Goal: Check status

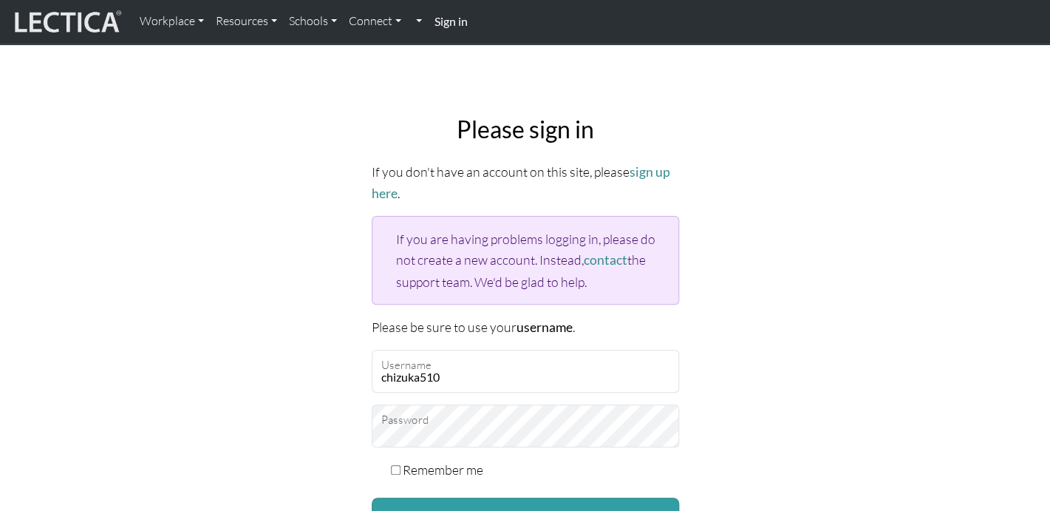
click at [416, 189] on p "If you don't have an account on this site, please sign up here ." at bounding box center [525, 182] width 307 height 43
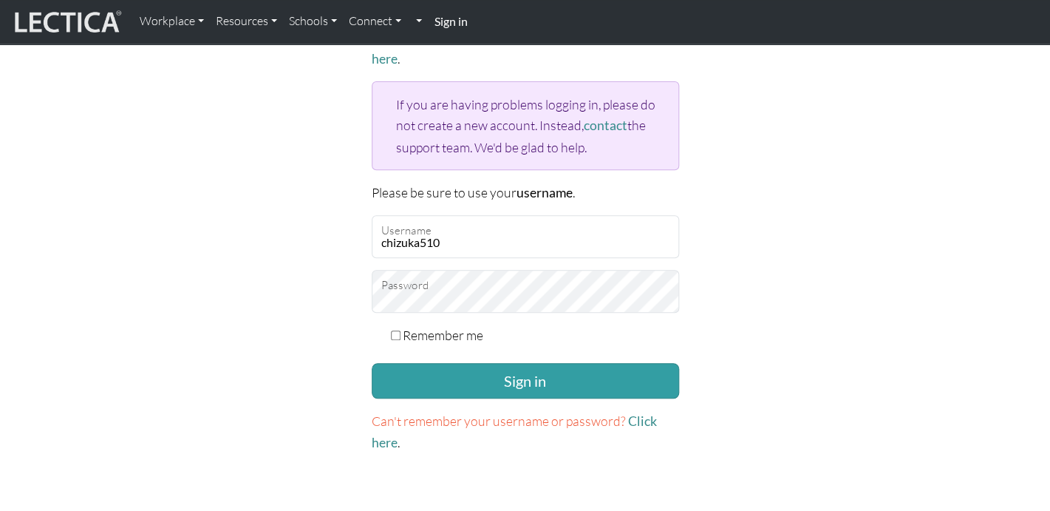
scroll to position [172, 0]
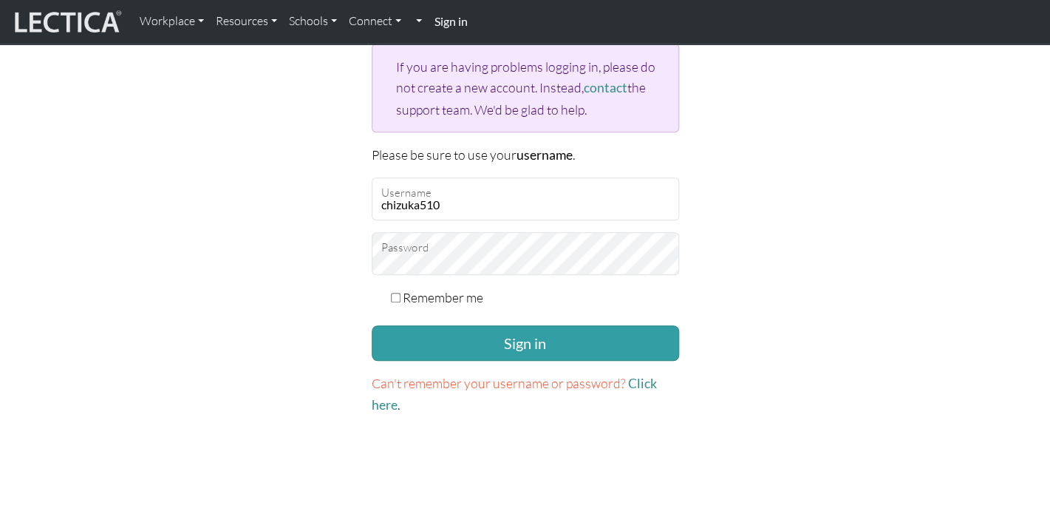
click at [463, 301] on label "Remember me" at bounding box center [443, 297] width 81 height 21
click at [400, 301] on input "Remember me" at bounding box center [396, 298] width 10 height 10
checkbox input "true"
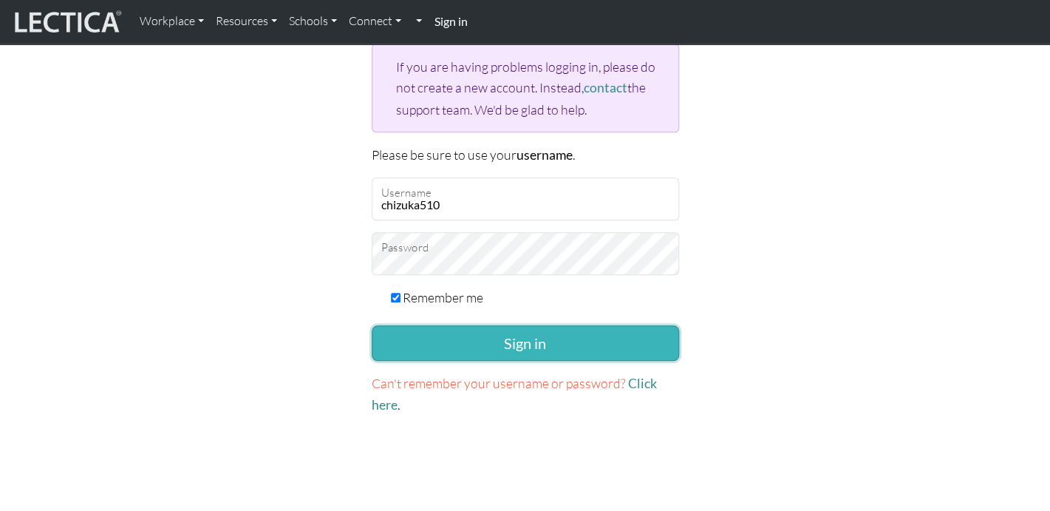
click at [531, 340] on button "Sign in" at bounding box center [525, 342] width 307 height 35
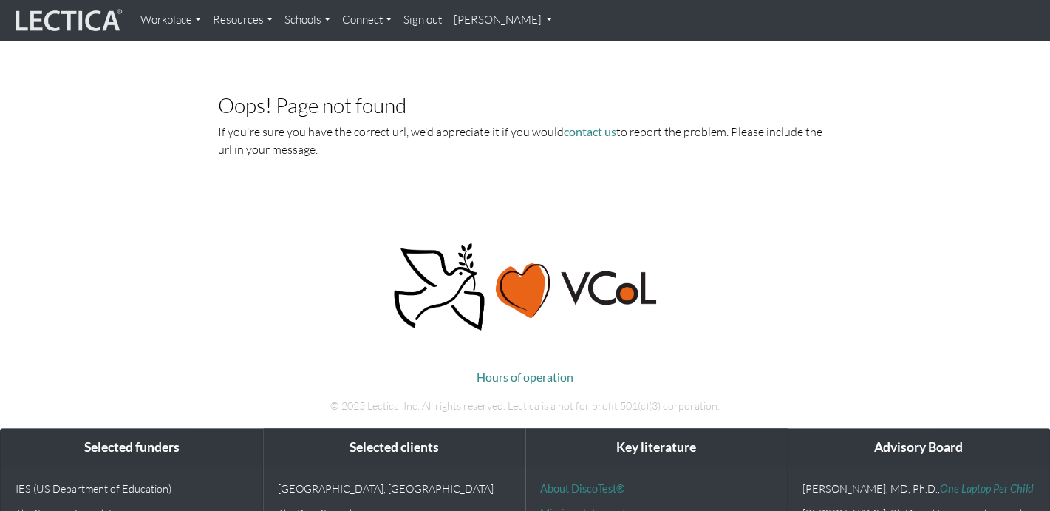
click at [514, 24] on link "chizuka gotoh" at bounding box center [503, 20] width 111 height 29
click at [502, 59] on link "My Profile" at bounding box center [522, 54] width 118 height 18
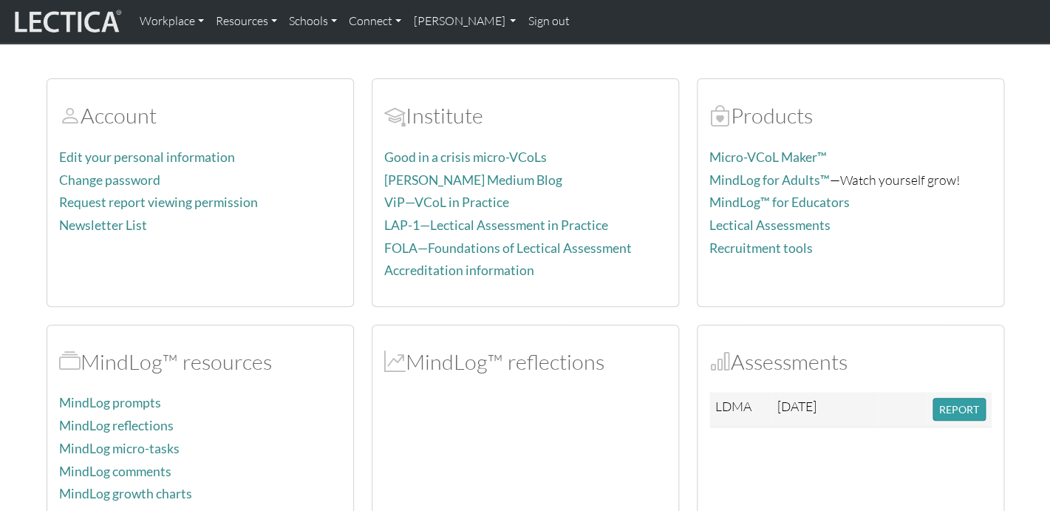
scroll to position [149, 0]
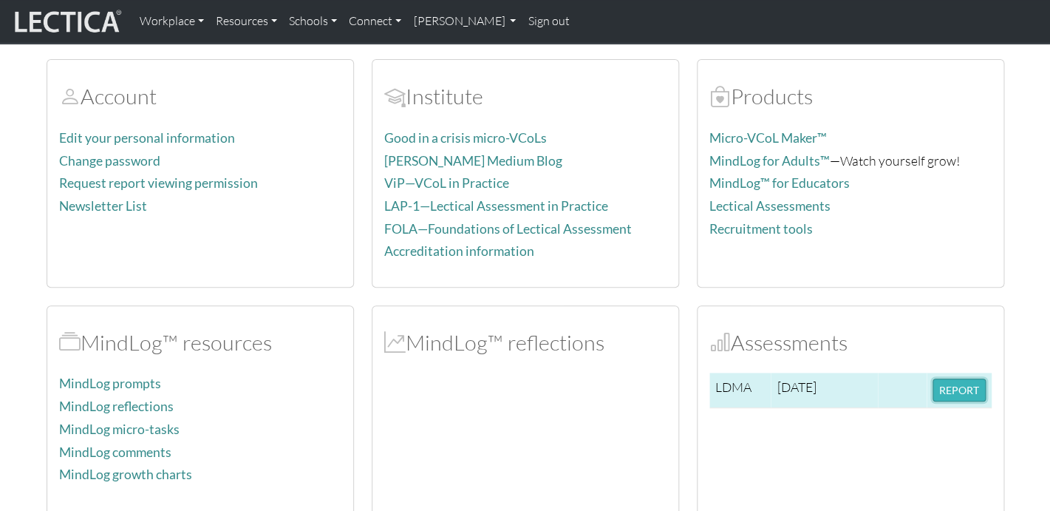
click at [953, 391] on button "REPORT" at bounding box center [959, 389] width 53 height 23
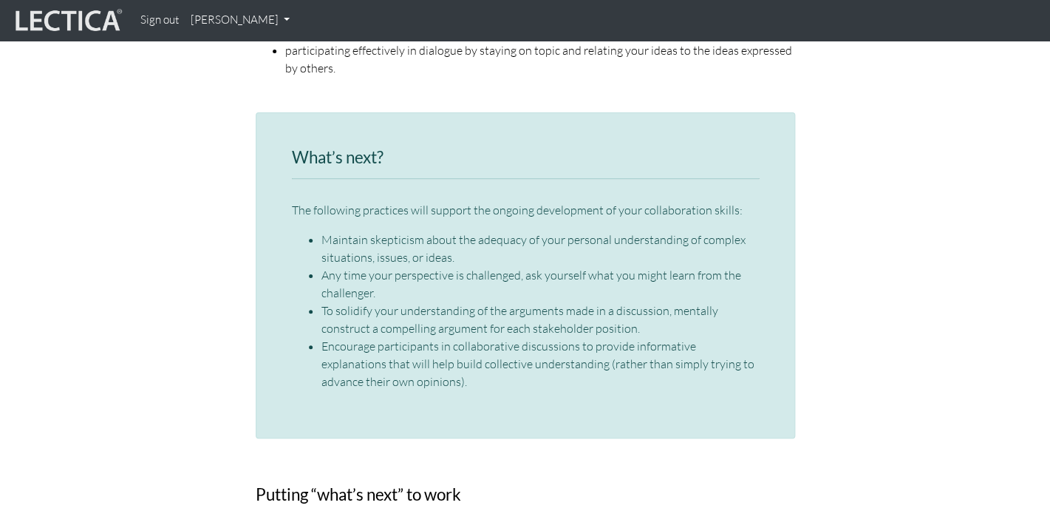
scroll to position [2045, 0]
